Goal: Task Accomplishment & Management: Use online tool/utility

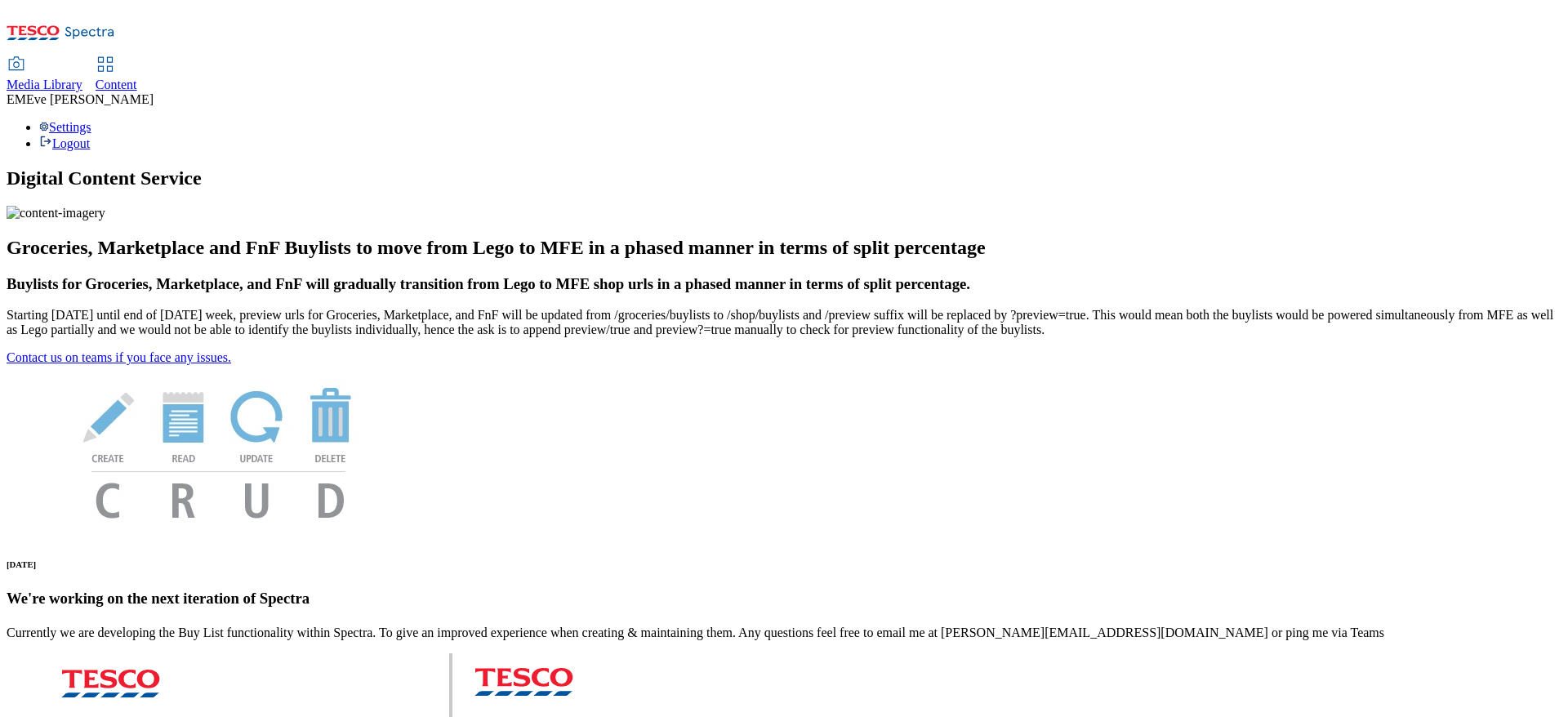
click at [138, 78] on span "Content" at bounding box center [117, 84] width 42 height 14
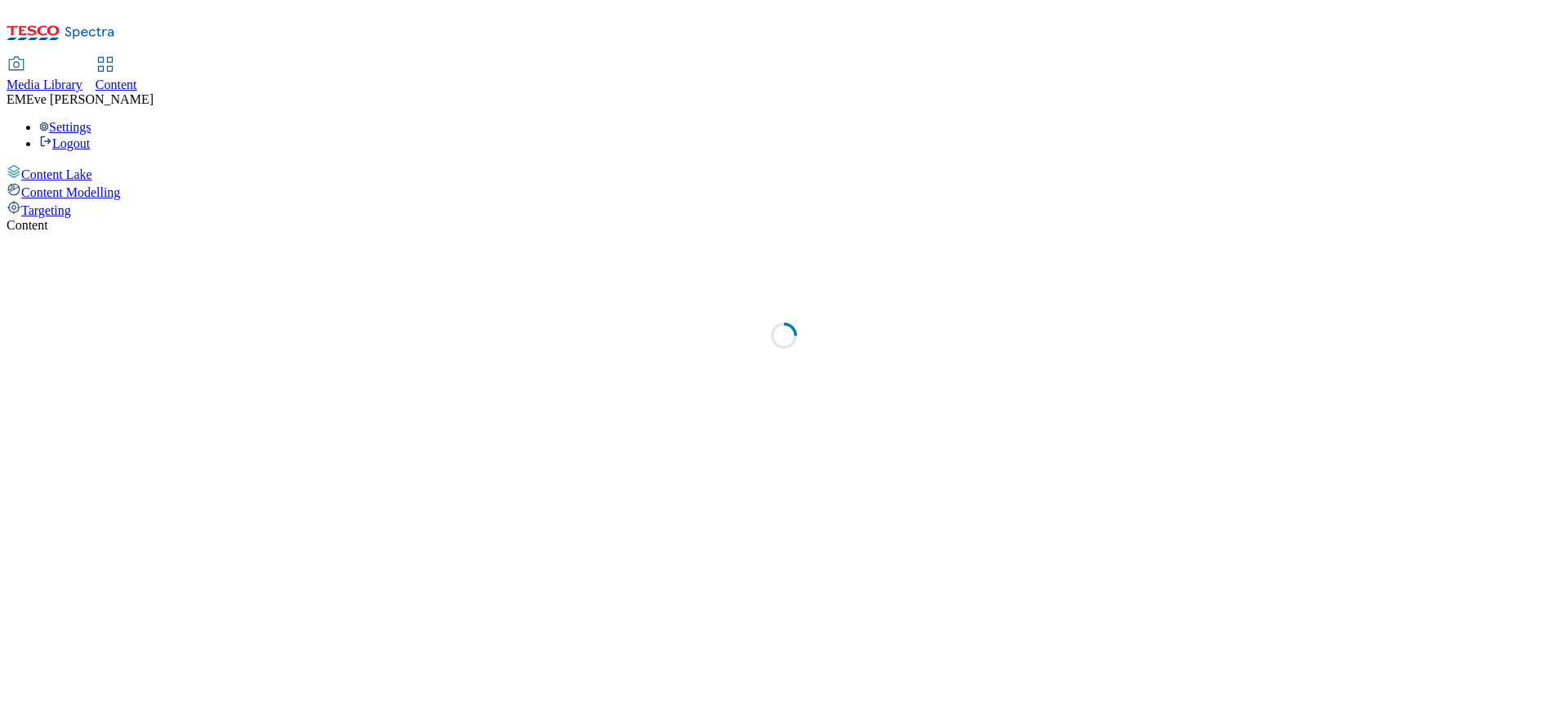
select select "ghs-[GEOGRAPHIC_DATA]"
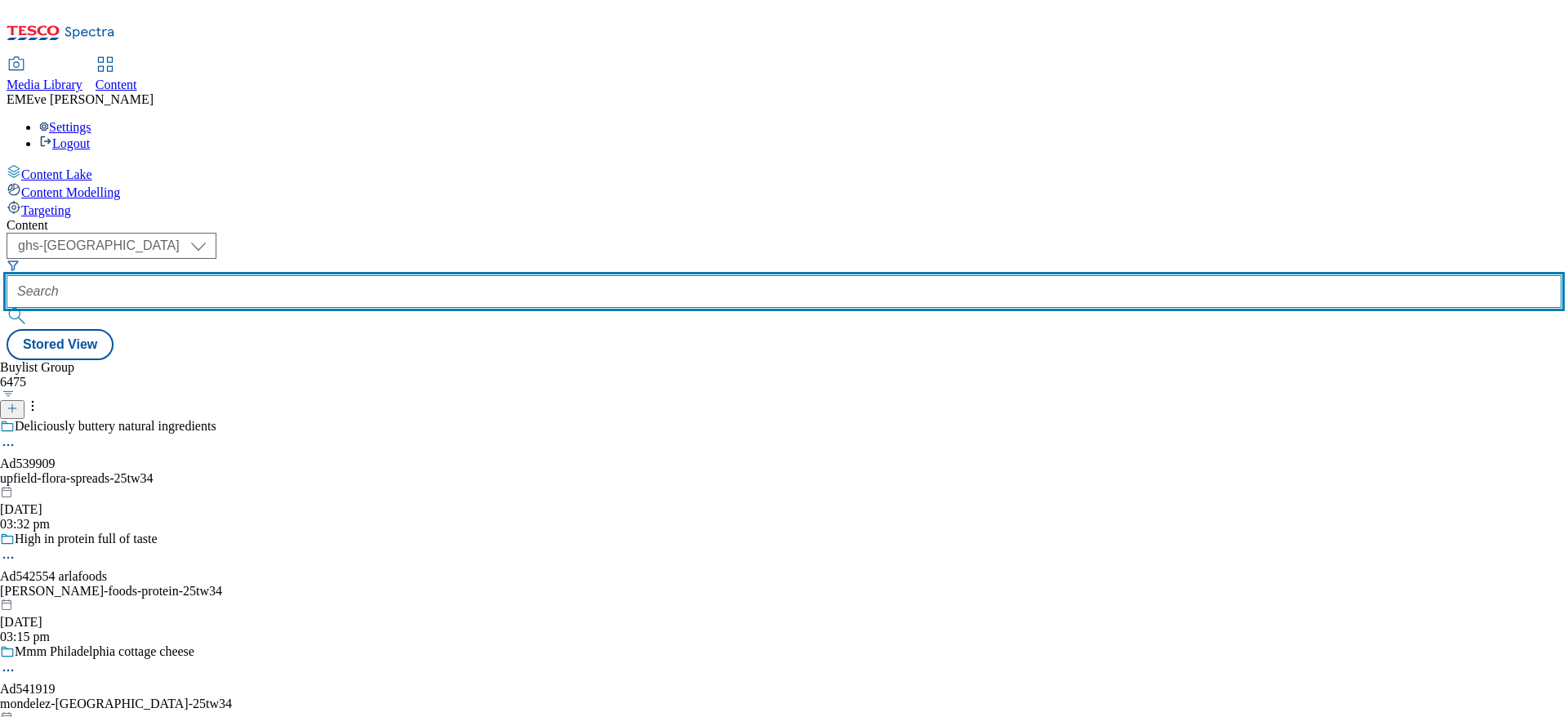
click at [364, 275] on input "text" at bounding box center [784, 292] width 1555 height 33
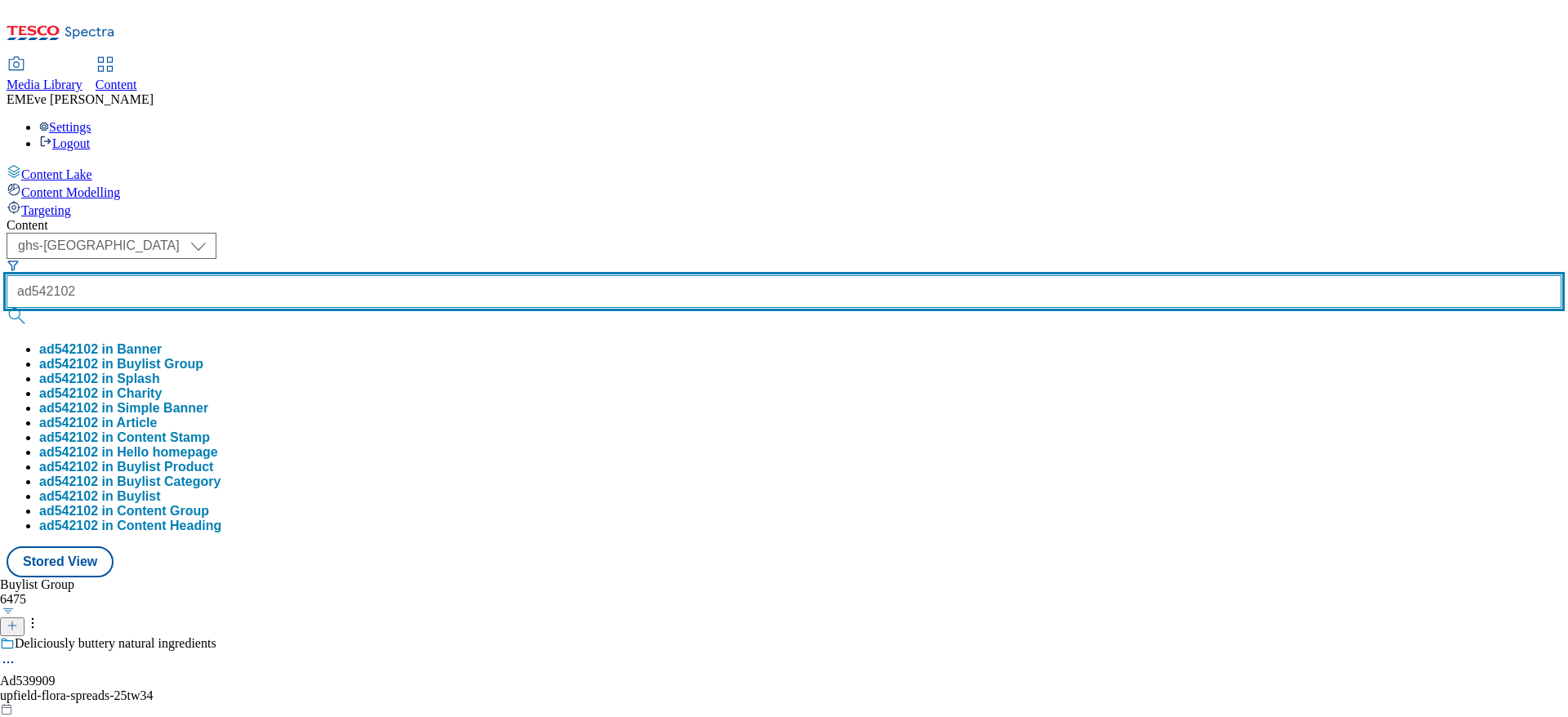
type input "ad542102"
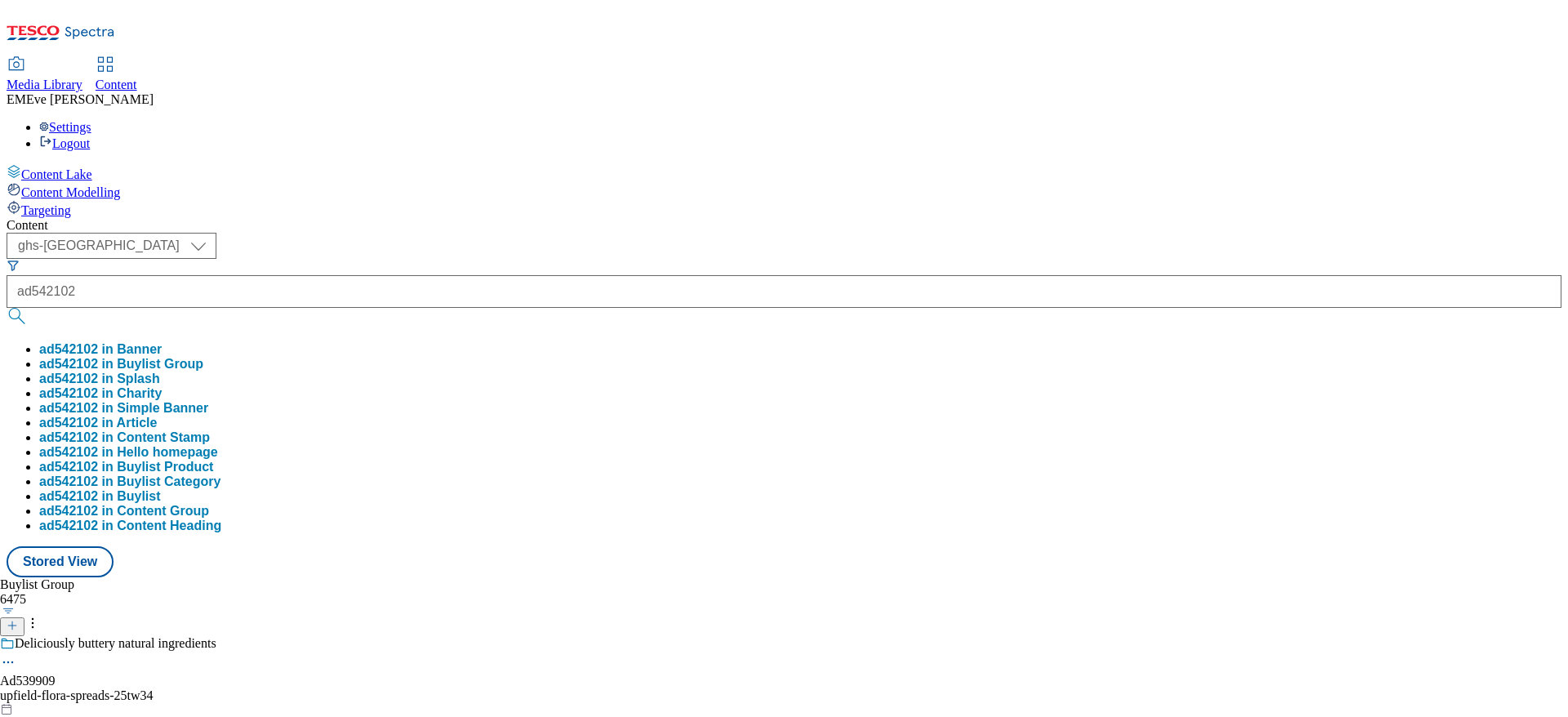
click at [204, 357] on button "ad542102 in Buylist Group" at bounding box center [120, 364] width 164 height 14
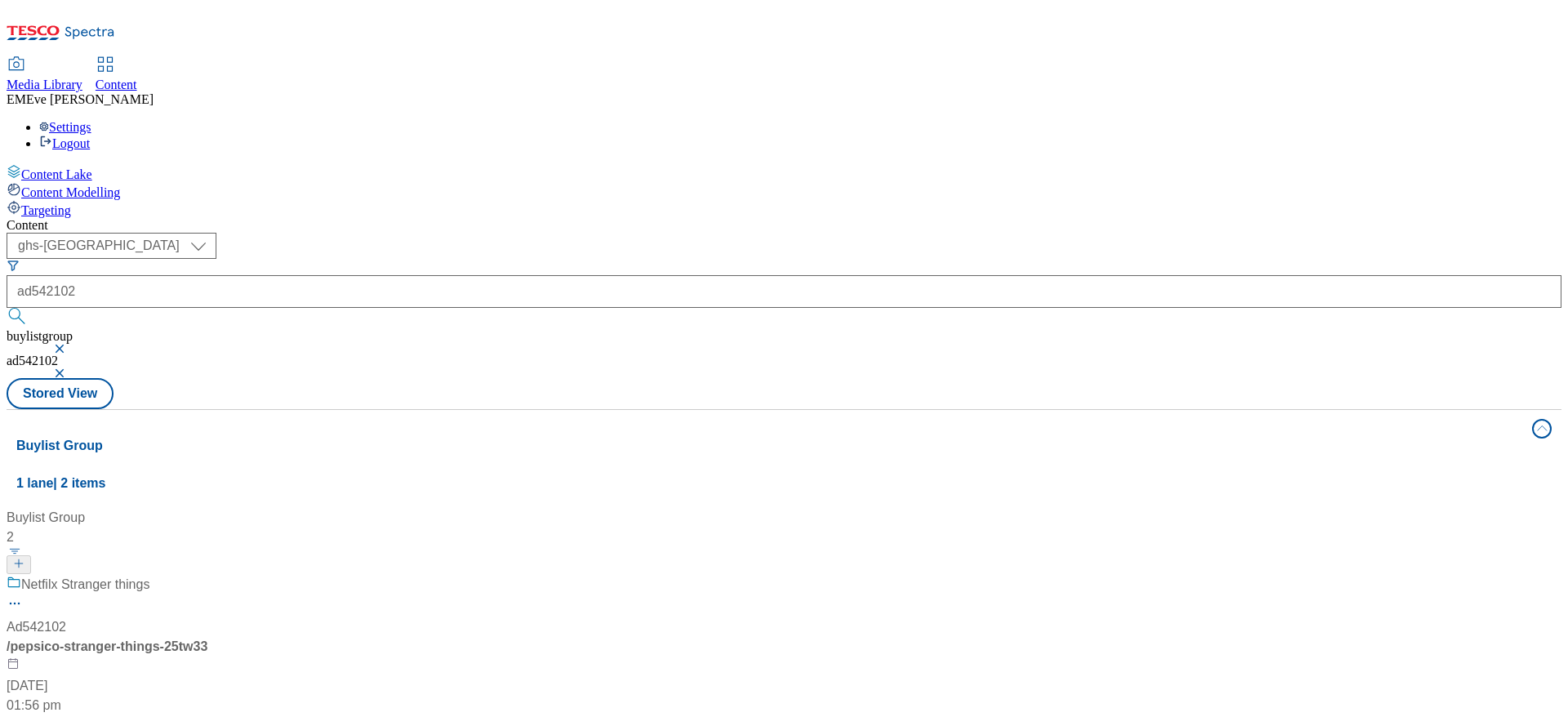
click at [211, 575] on div "Netfilx Stranger things Ad542102 / pepsico-stranger-things-25tw33 18 Sept 2025 …" at bounding box center [109, 645] width 205 height 140
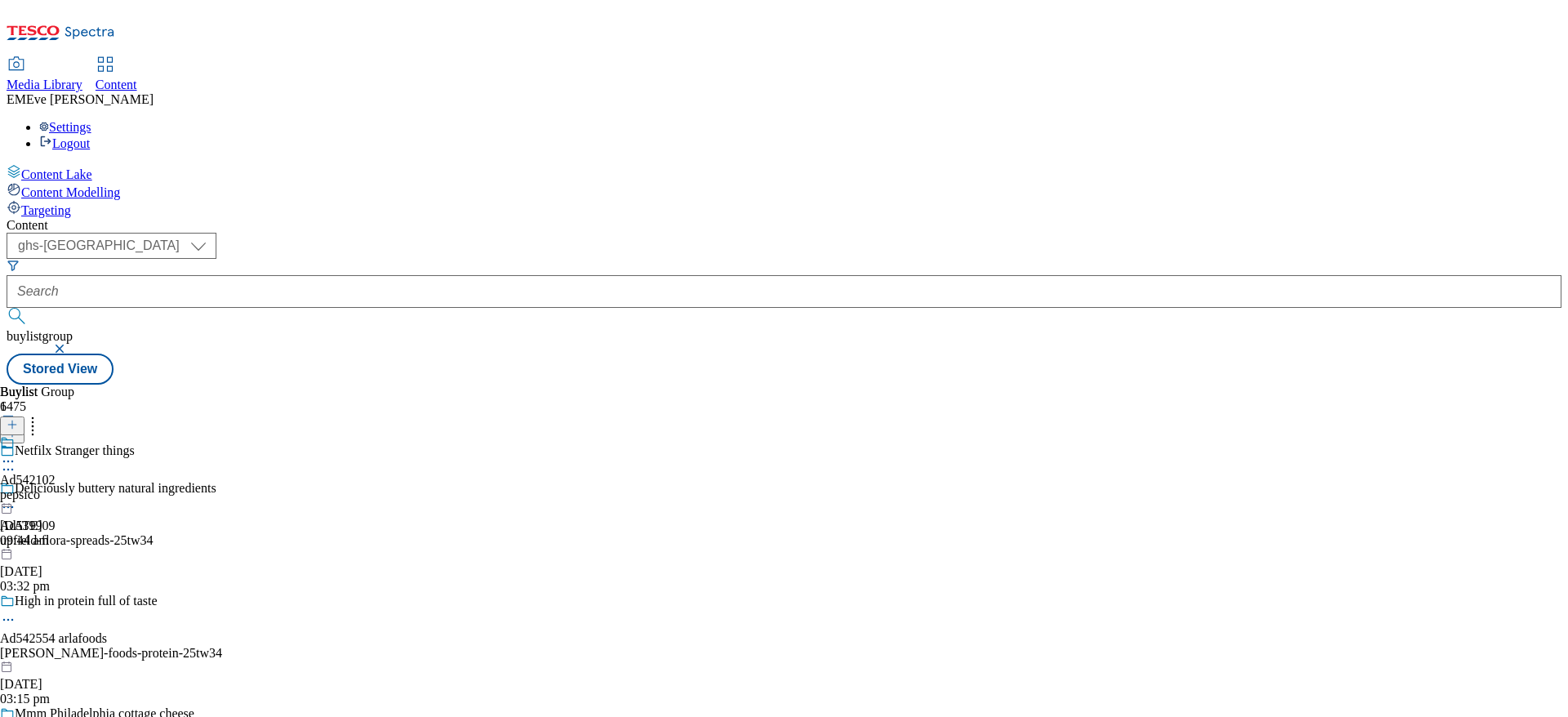
click at [16, 462] on icon at bounding box center [8, 470] width 16 height 16
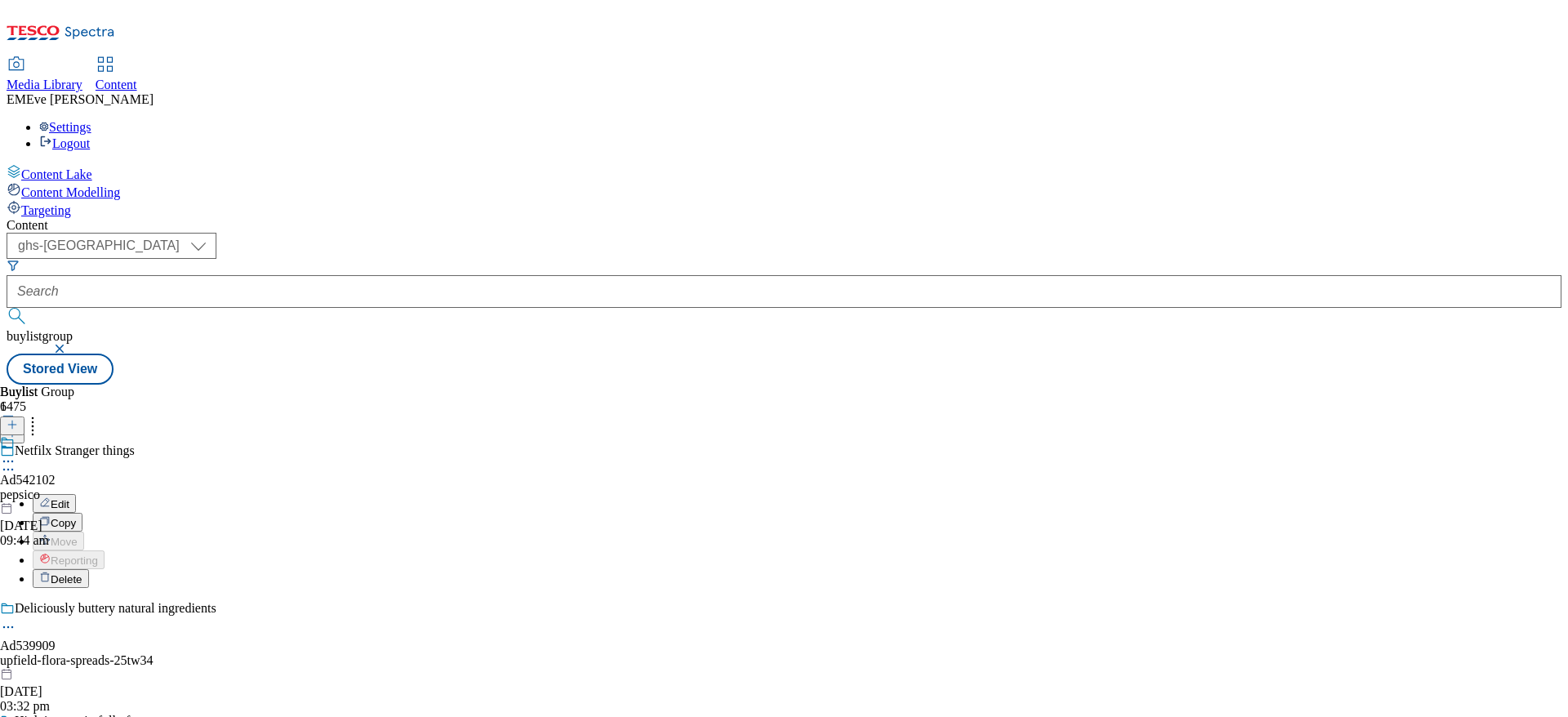
click at [76, 494] on button "Edit" at bounding box center [54, 503] width 43 height 19
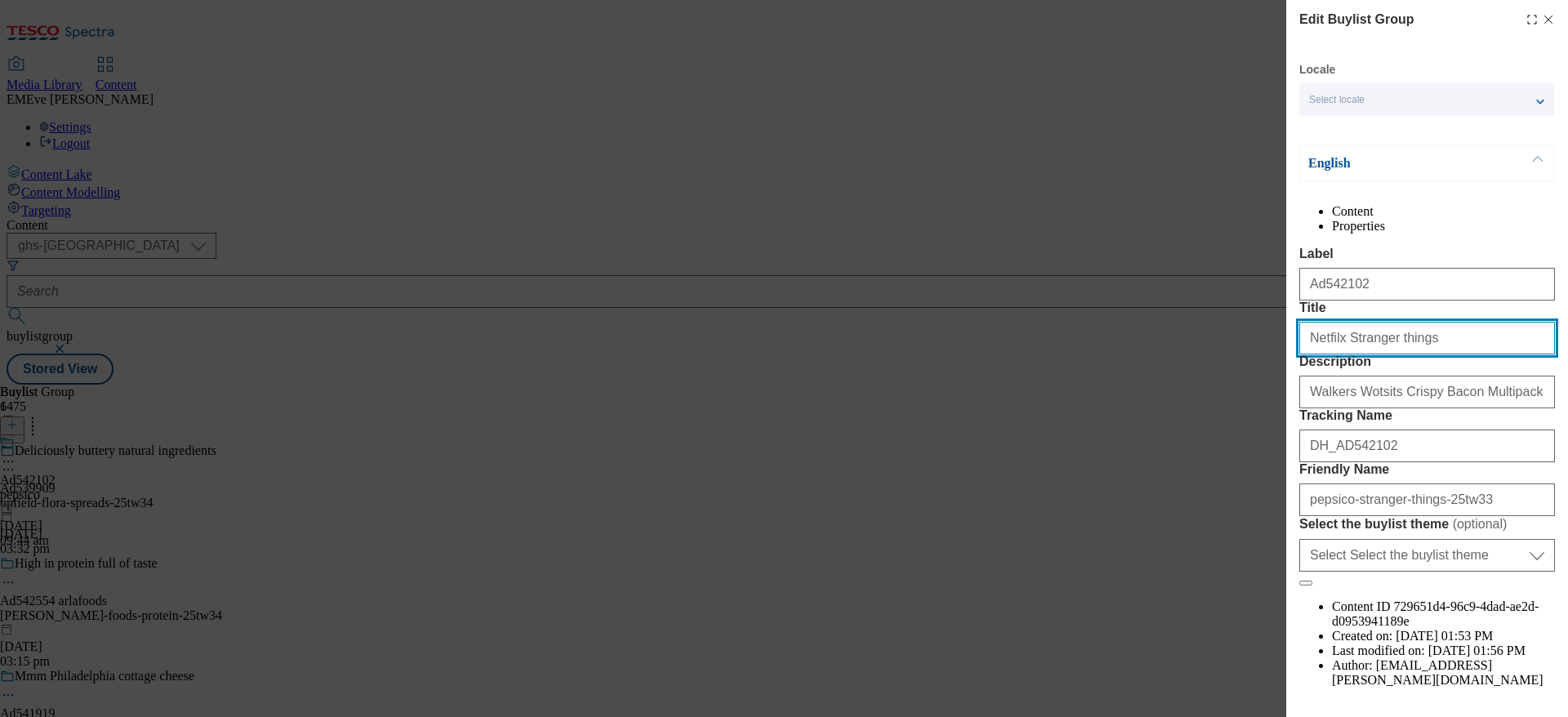
drag, startPoint x: 1338, startPoint y: 397, endPoint x: 1253, endPoint y: 381, distance: 86.5
click at [1262, 387] on div "Edit Buylist Group Locale Select locale English Welsh English Content Propertie…" at bounding box center [784, 358] width 1568 height 717
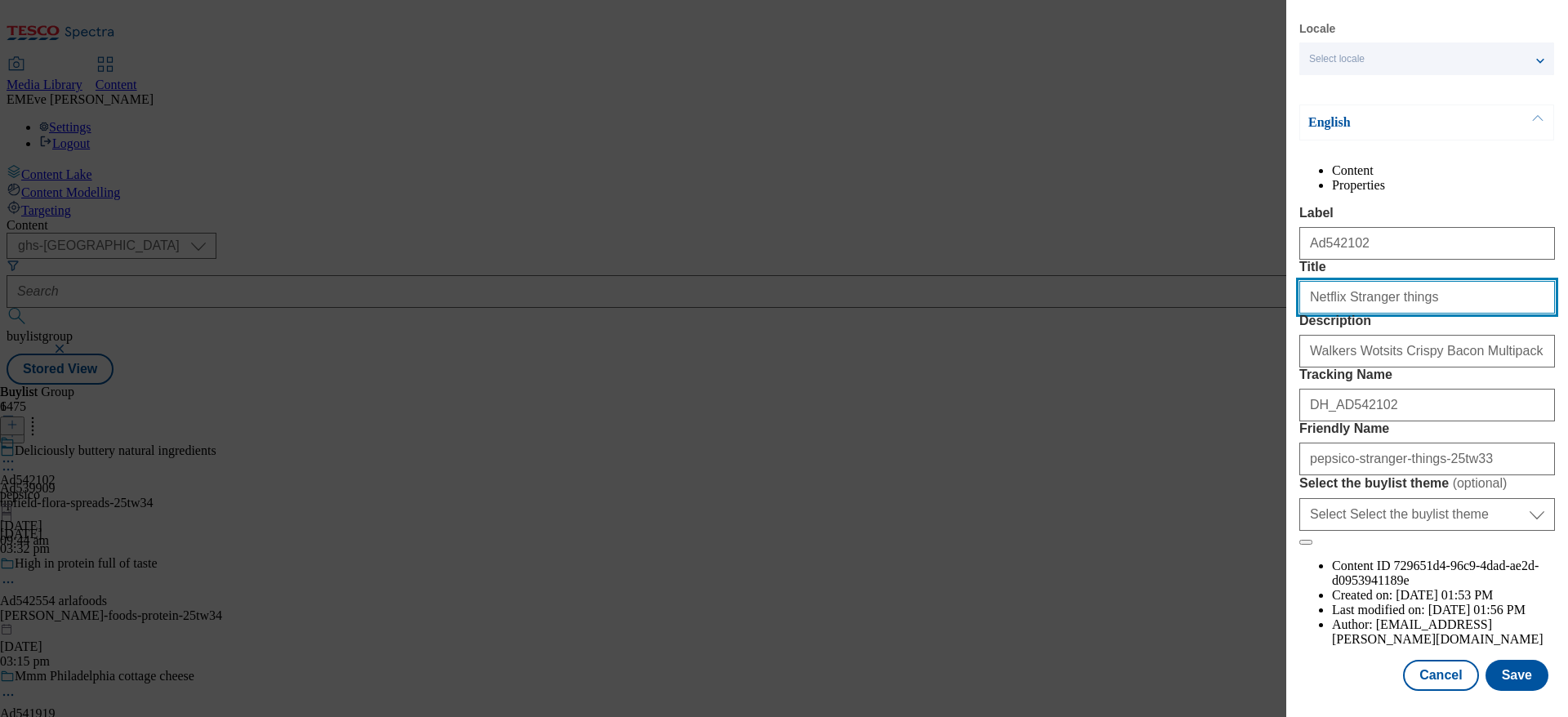
scroll to position [137, 0]
type input "Netflix Stranger things"
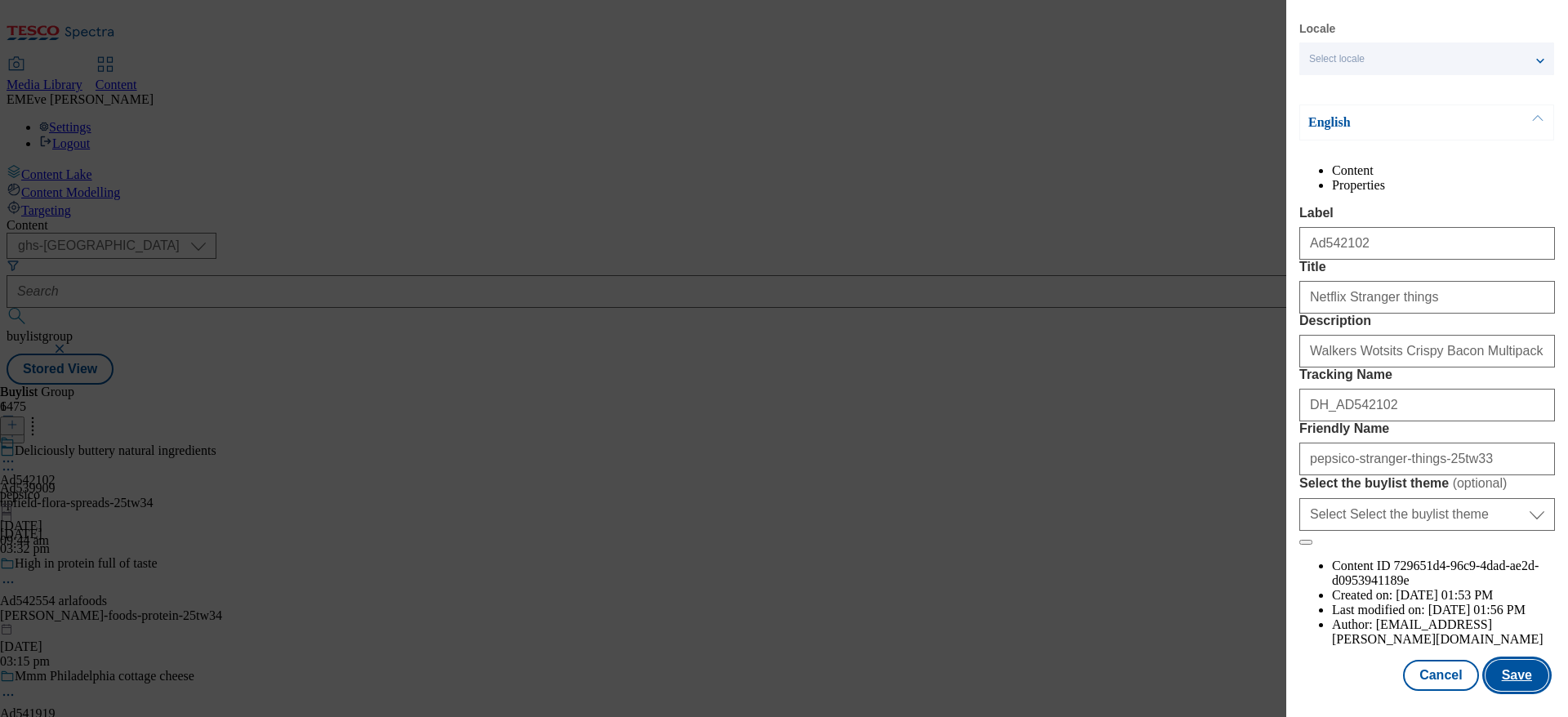
click at [1506, 660] on button "Save" at bounding box center [1516, 675] width 62 height 31
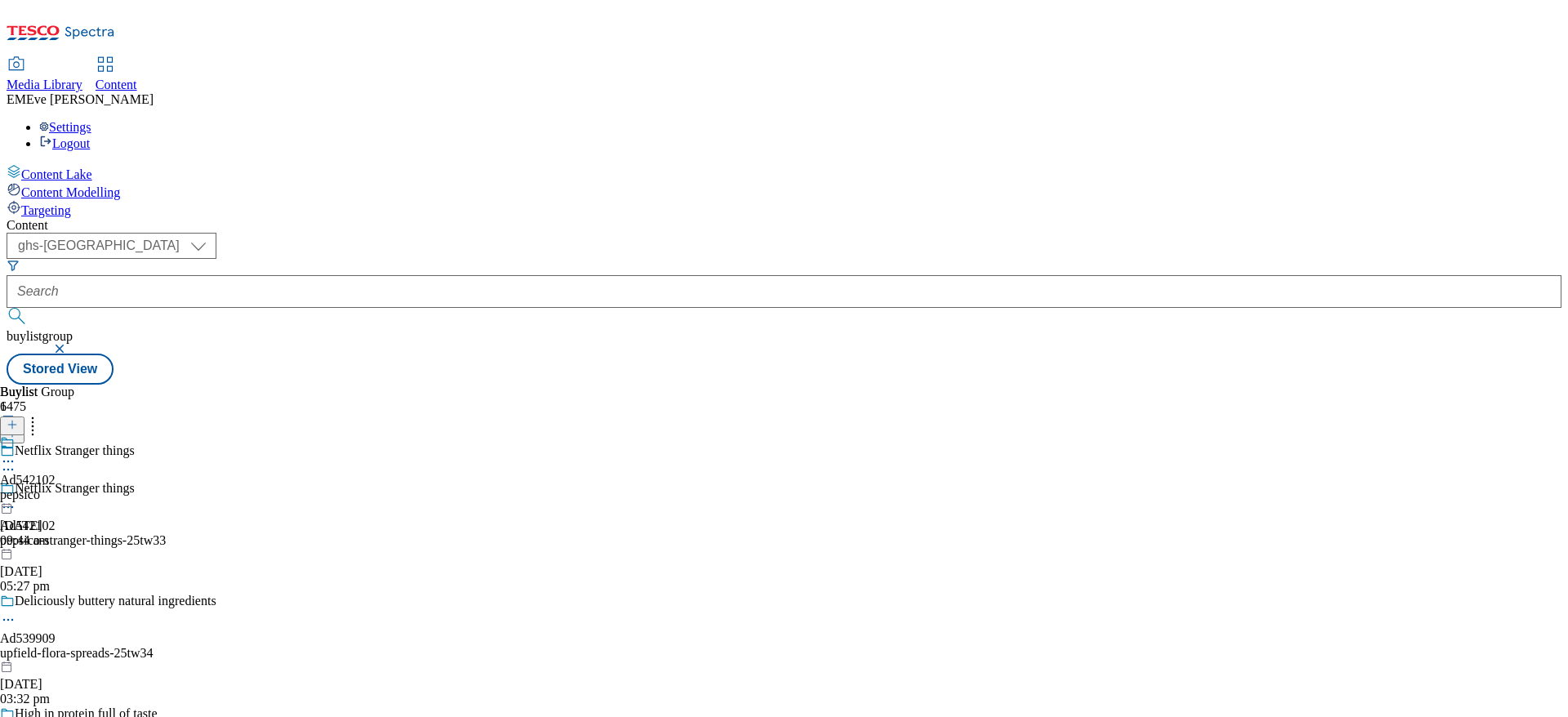
click at [14, 435] on span at bounding box center [14, 445] width 0 height 18
click at [55, 435] on div "Pepsico" at bounding box center [34, 443] width 41 height 14
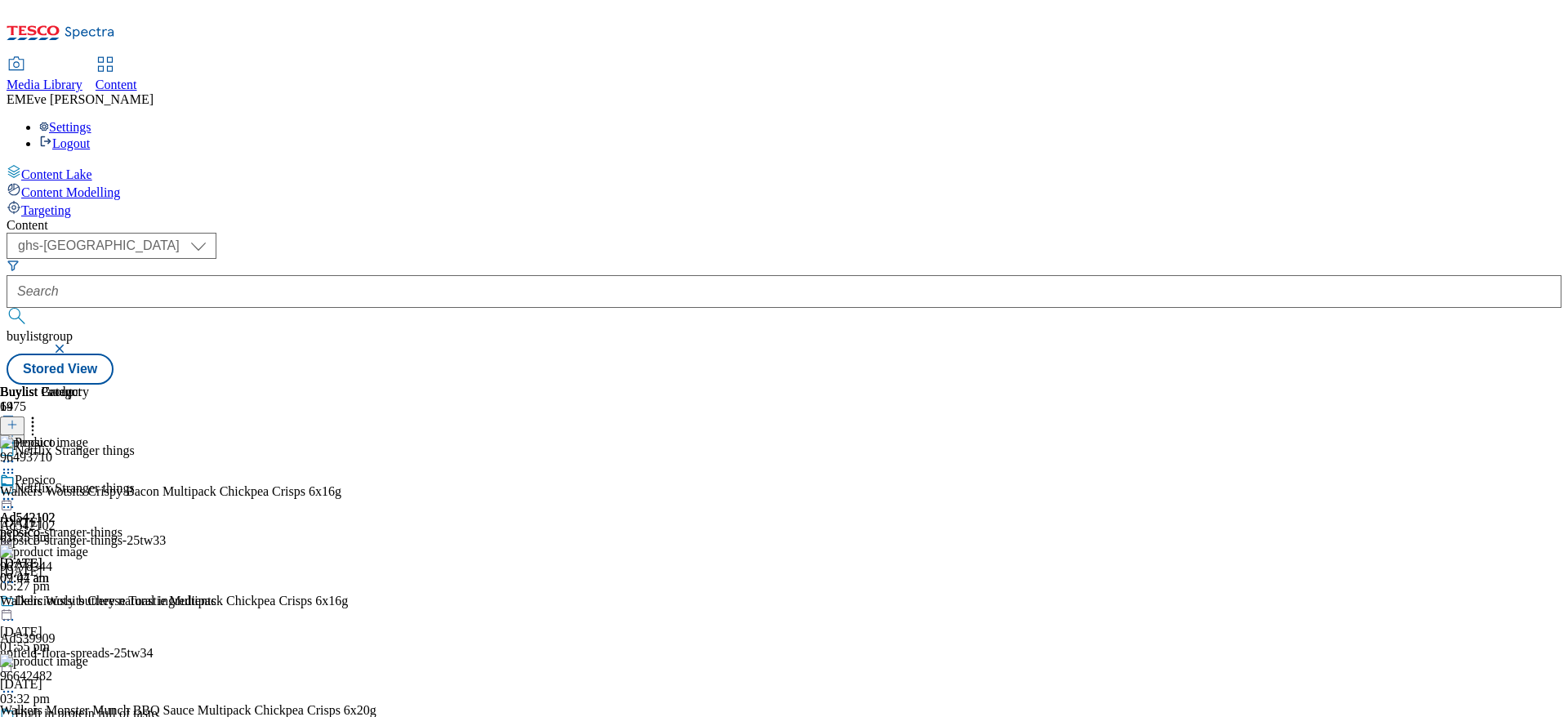
click at [16, 491] on icon at bounding box center [8, 499] width 16 height 16
click at [110, 674] on button "Un-publish" at bounding box center [71, 683] width 77 height 19
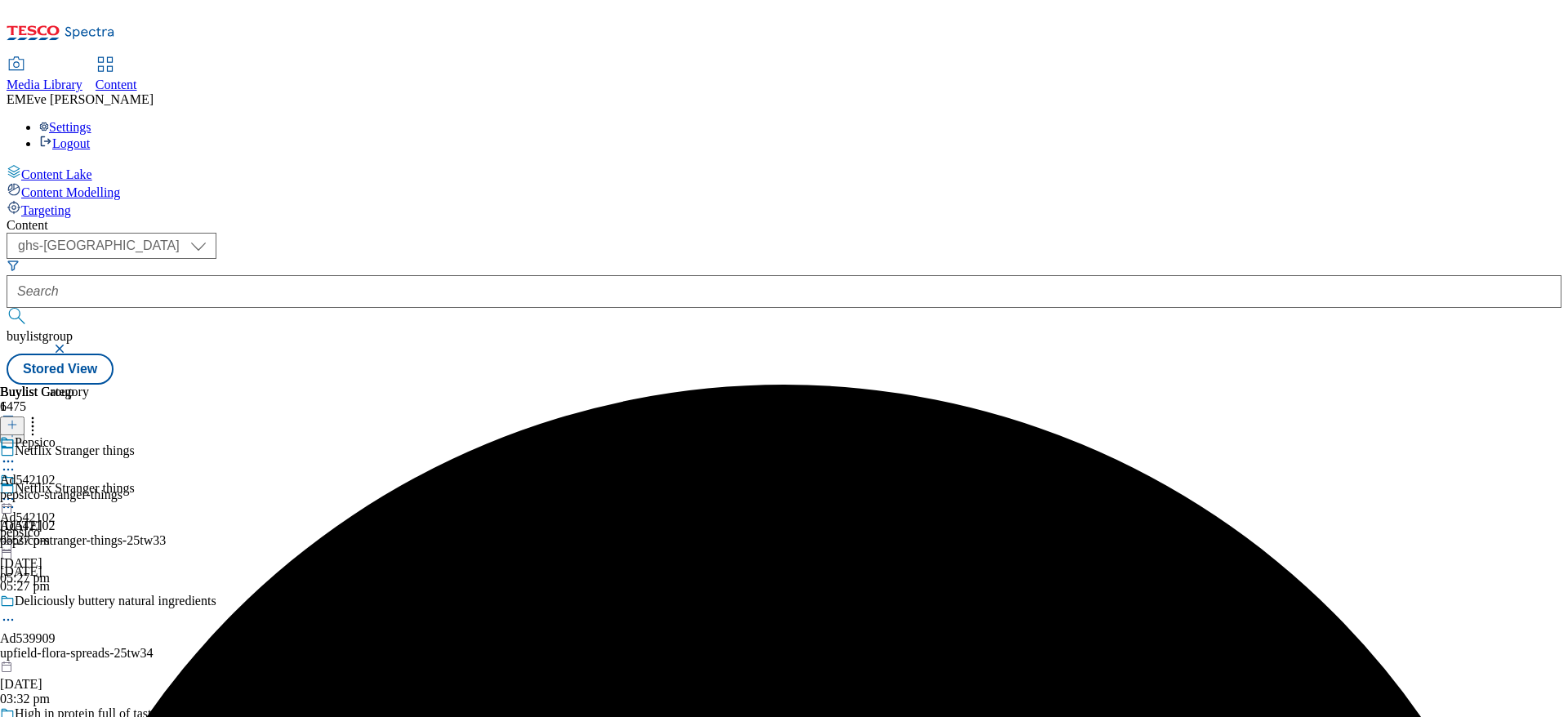
click at [16, 491] on icon at bounding box center [8, 499] width 16 height 16
click at [105, 622] on span "Un-preview" at bounding box center [78, 628] width 54 height 13
click at [16, 491] on icon at bounding box center [8, 499] width 16 height 16
click at [89, 603] on span "Preview" at bounding box center [70, 609] width 38 height 13
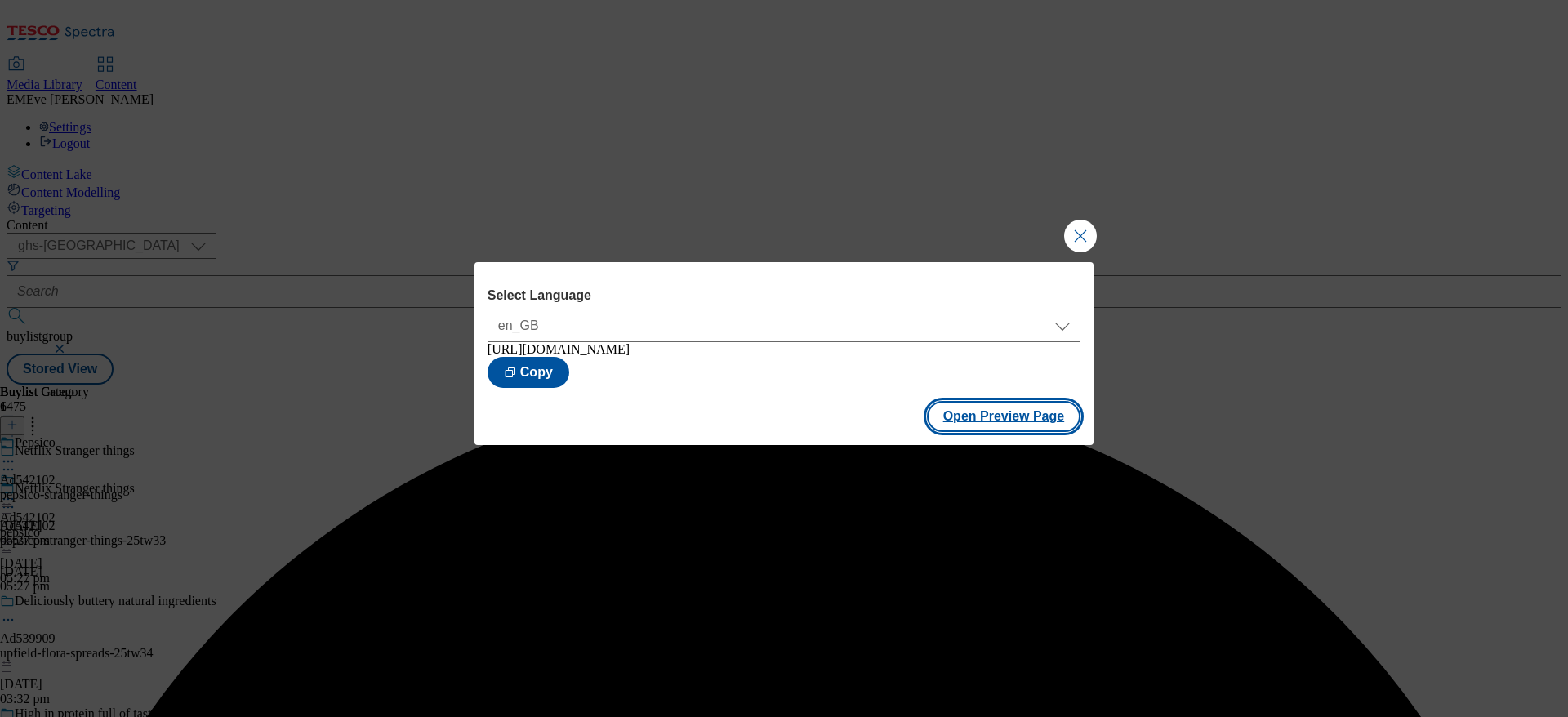
click at [1023, 417] on button "Open Preview Page" at bounding box center [1004, 416] width 155 height 31
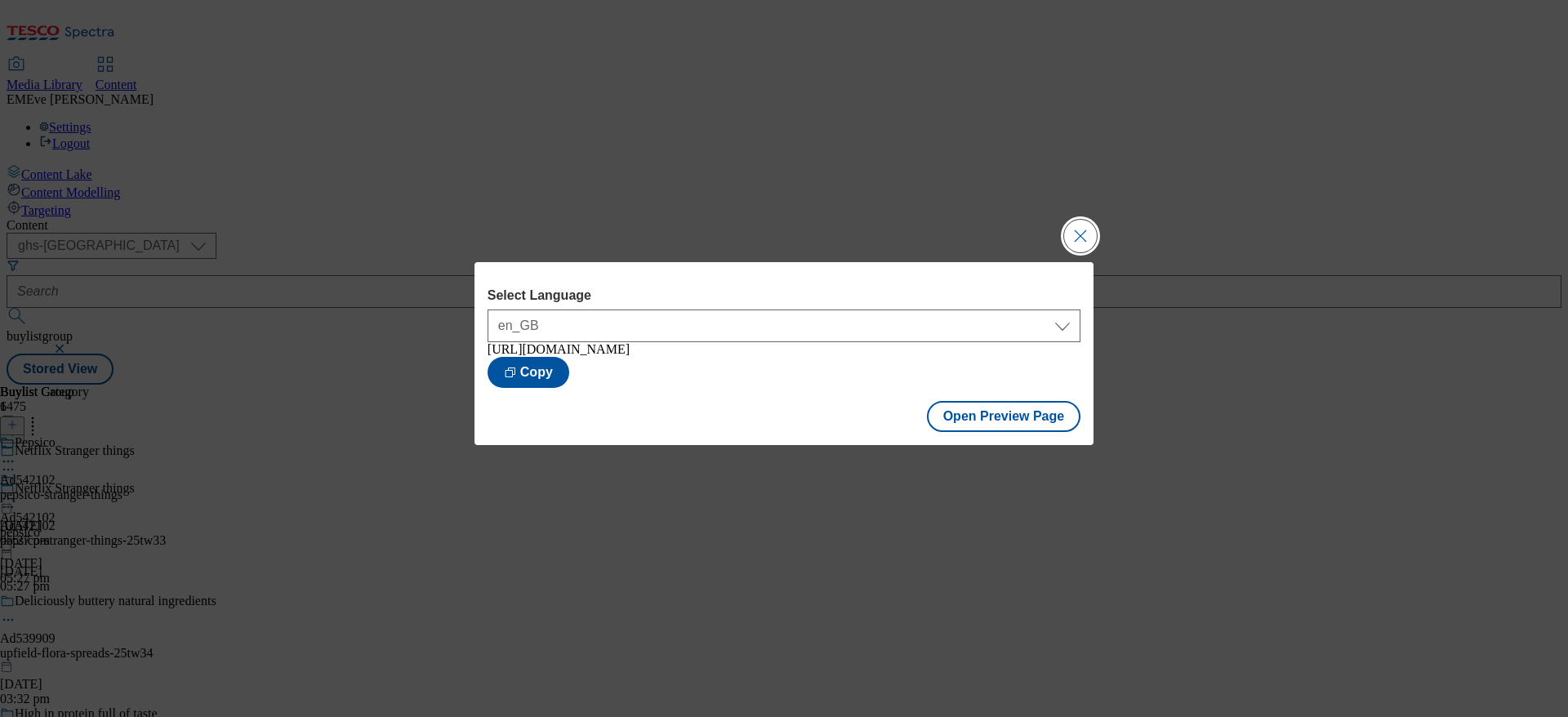
click at [1092, 225] on button "Close Modal" at bounding box center [1081, 236] width 33 height 33
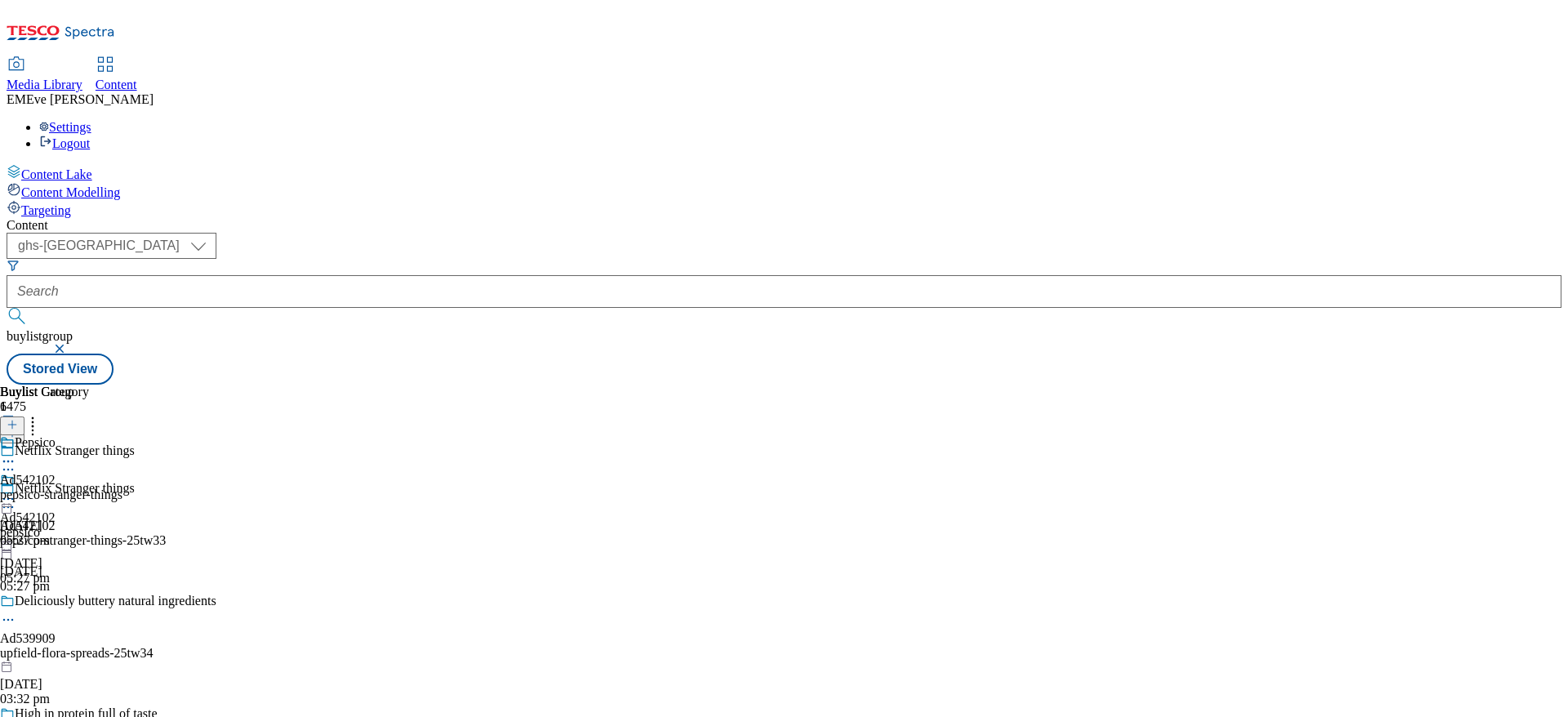
click at [16, 491] on icon at bounding box center [8, 499] width 16 height 16
click at [93, 655] on button "Publish" at bounding box center [62, 664] width 61 height 19
click at [16, 491] on icon at bounding box center [8, 499] width 16 height 16
click at [93, 655] on button "Publish" at bounding box center [62, 664] width 61 height 19
click at [16, 491] on icon at bounding box center [8, 499] width 16 height 16
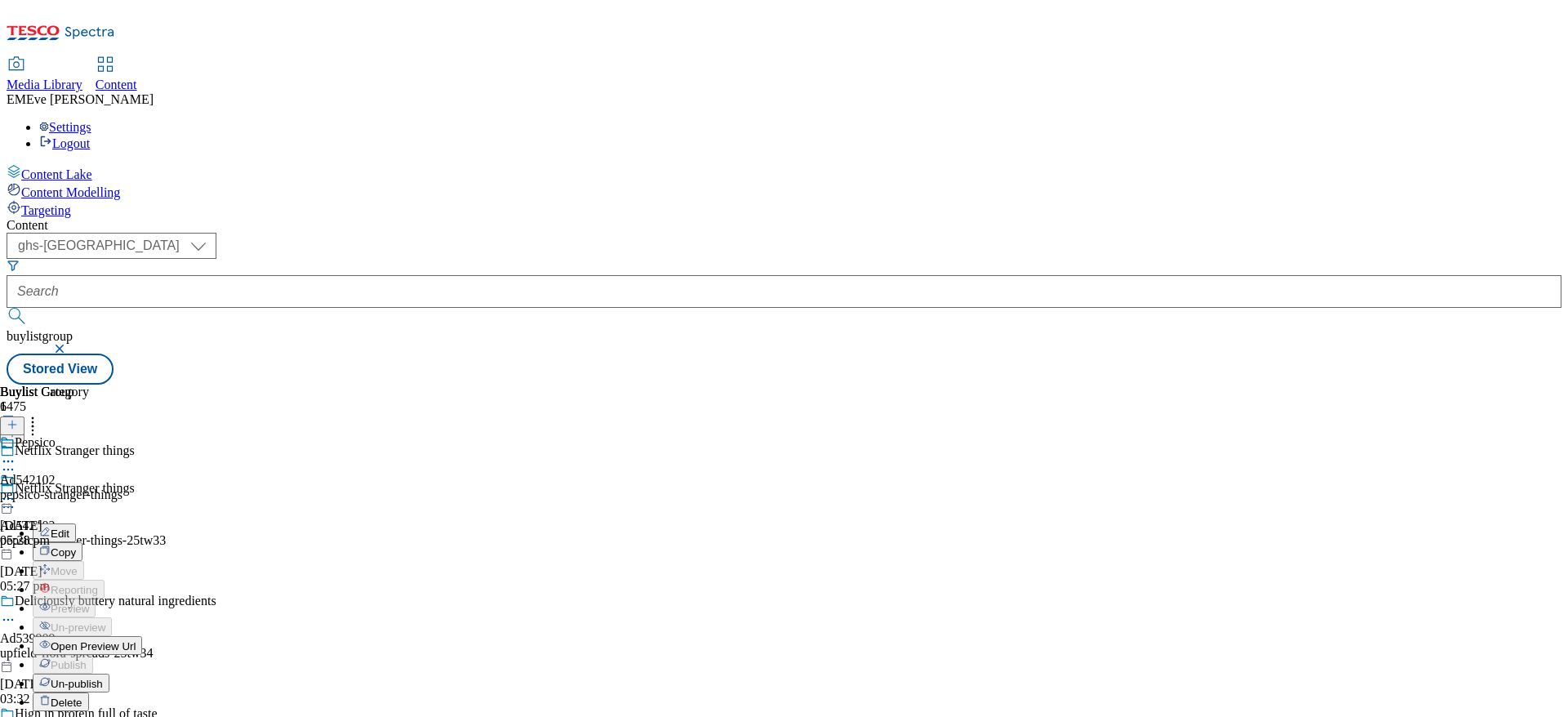
click at [136, 640] on span "Open Preview Url" at bounding box center [93, 646] width 85 height 13
